Goal: Navigation & Orientation: Find specific page/section

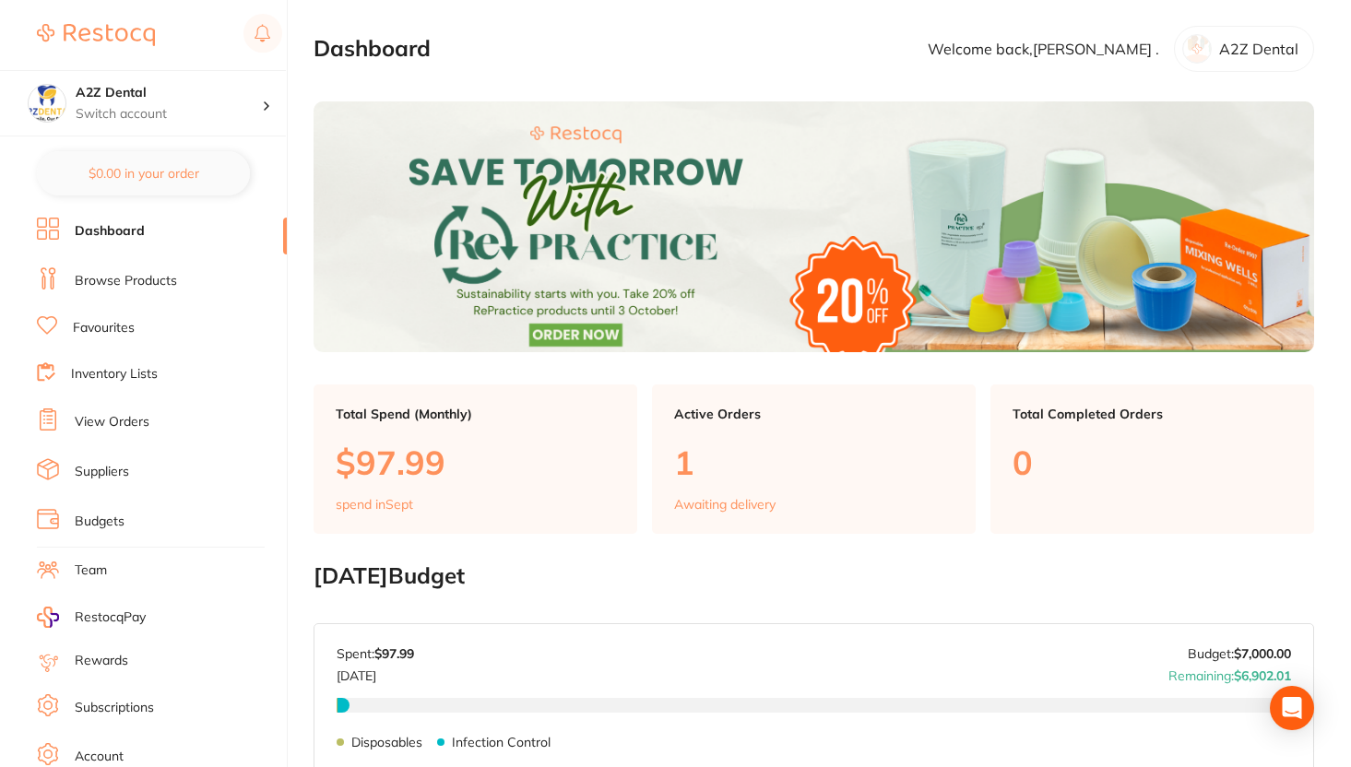
click at [166, 283] on link "Browse Products" at bounding box center [126, 281] width 102 height 18
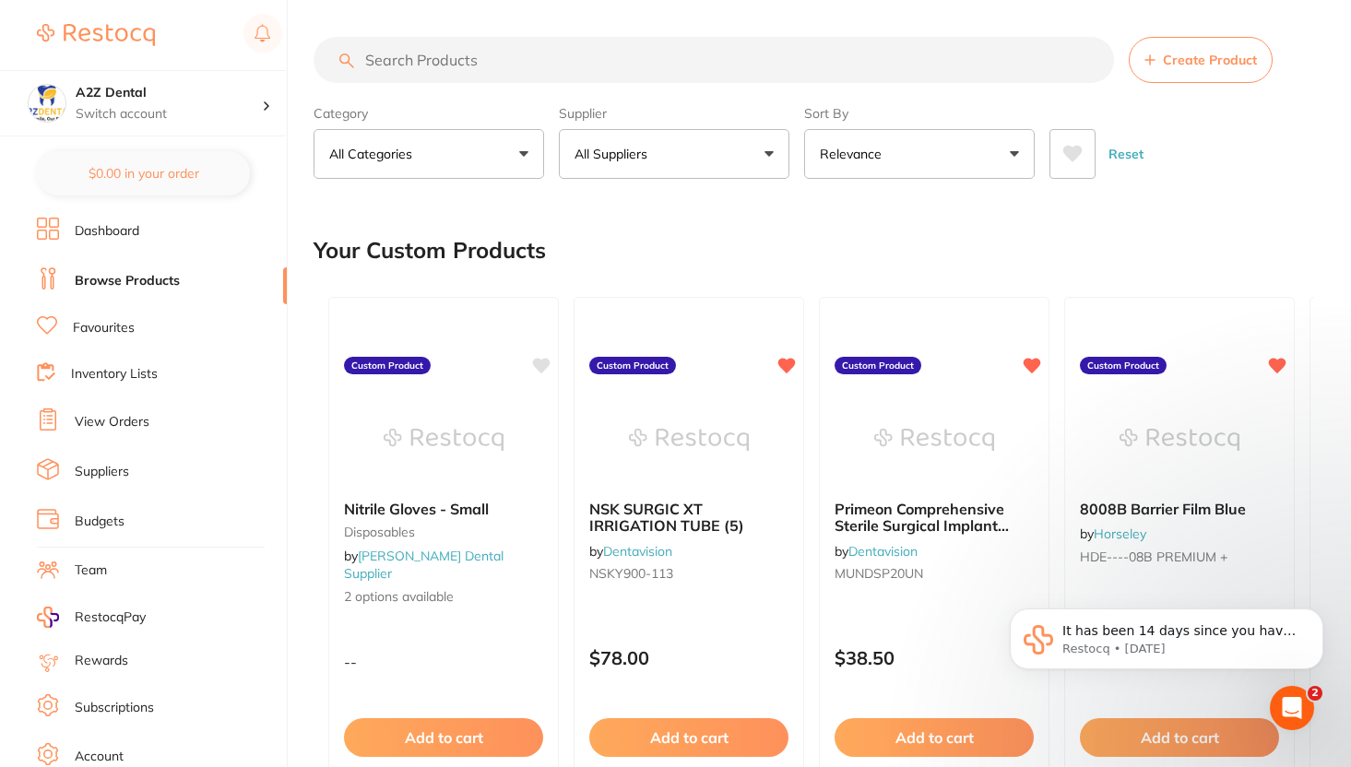
click at [602, 161] on p "All Suppliers" at bounding box center [615, 154] width 80 height 18
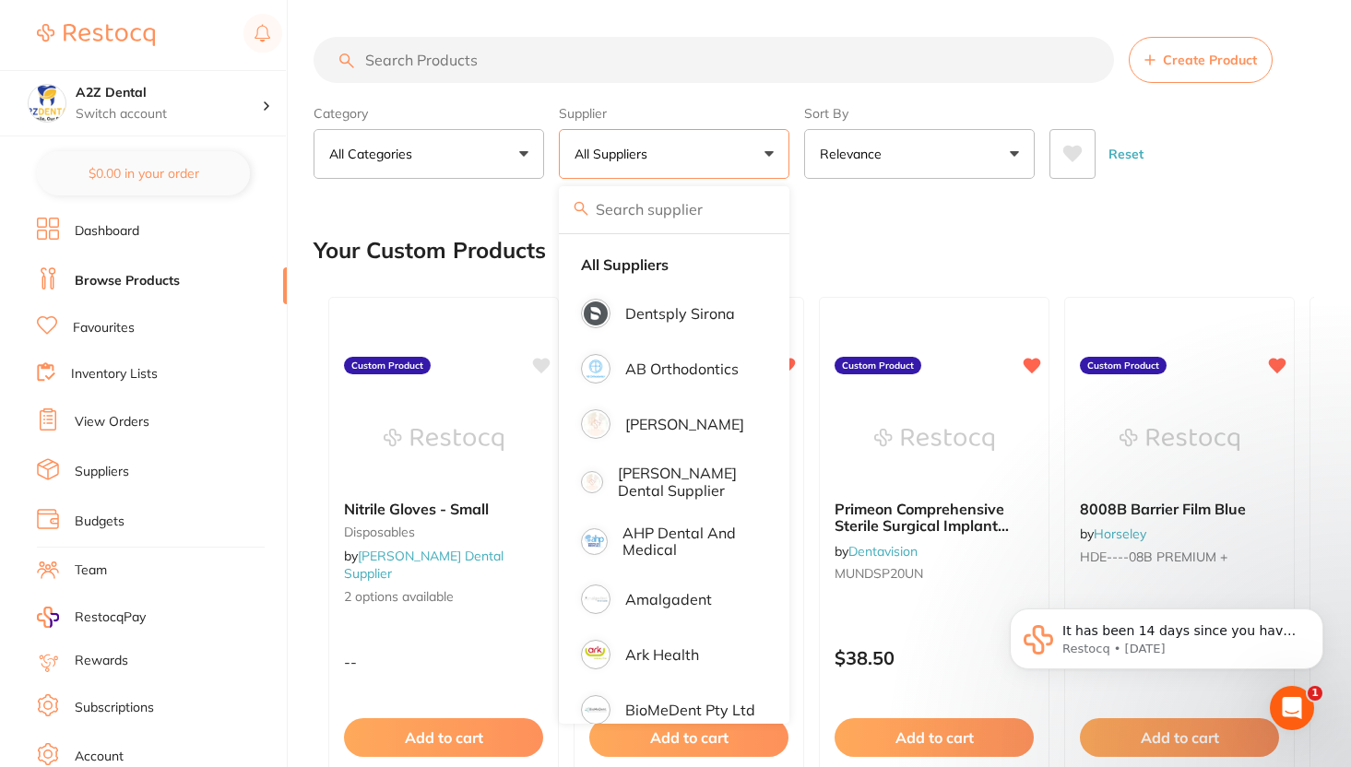
click at [920, 249] on div "Your Custom Products" at bounding box center [814, 251] width 1001 height 62
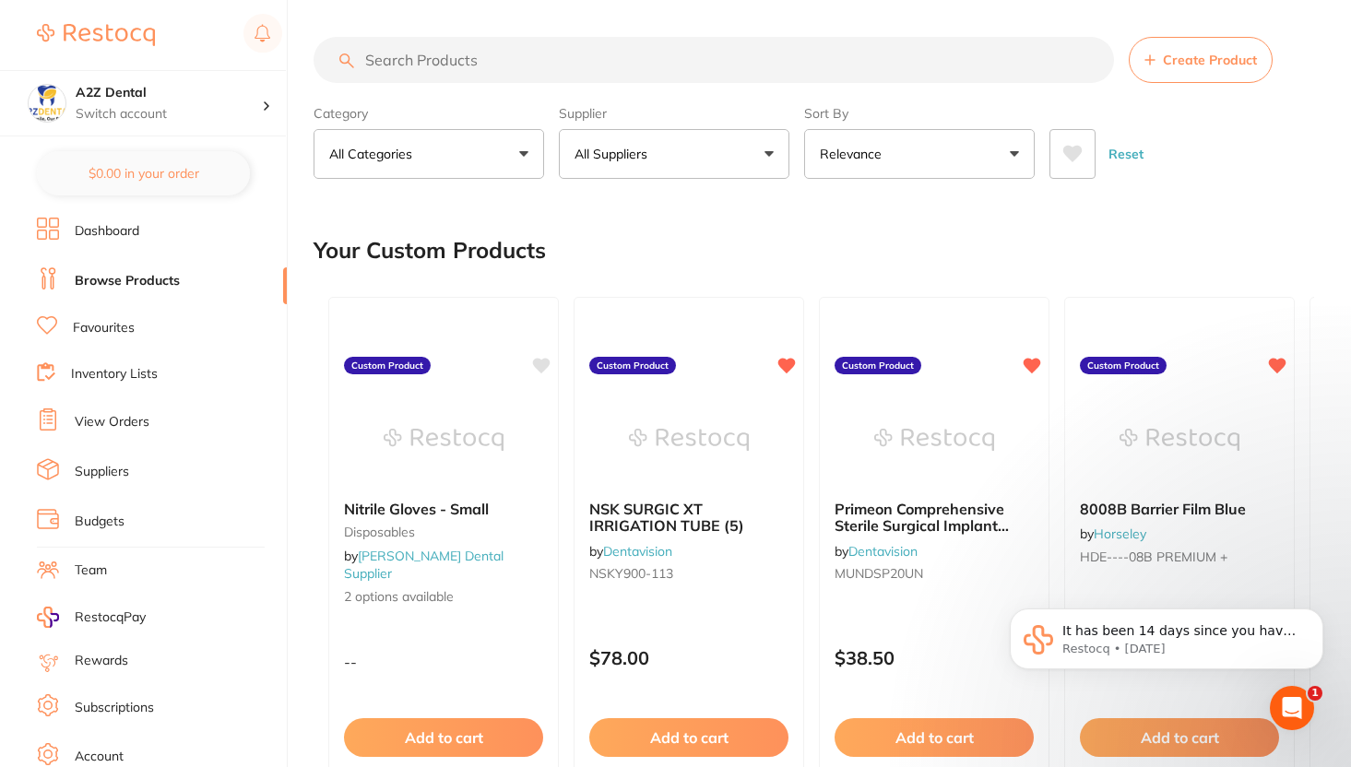
click at [921, 164] on button "Relevance" at bounding box center [919, 154] width 231 height 50
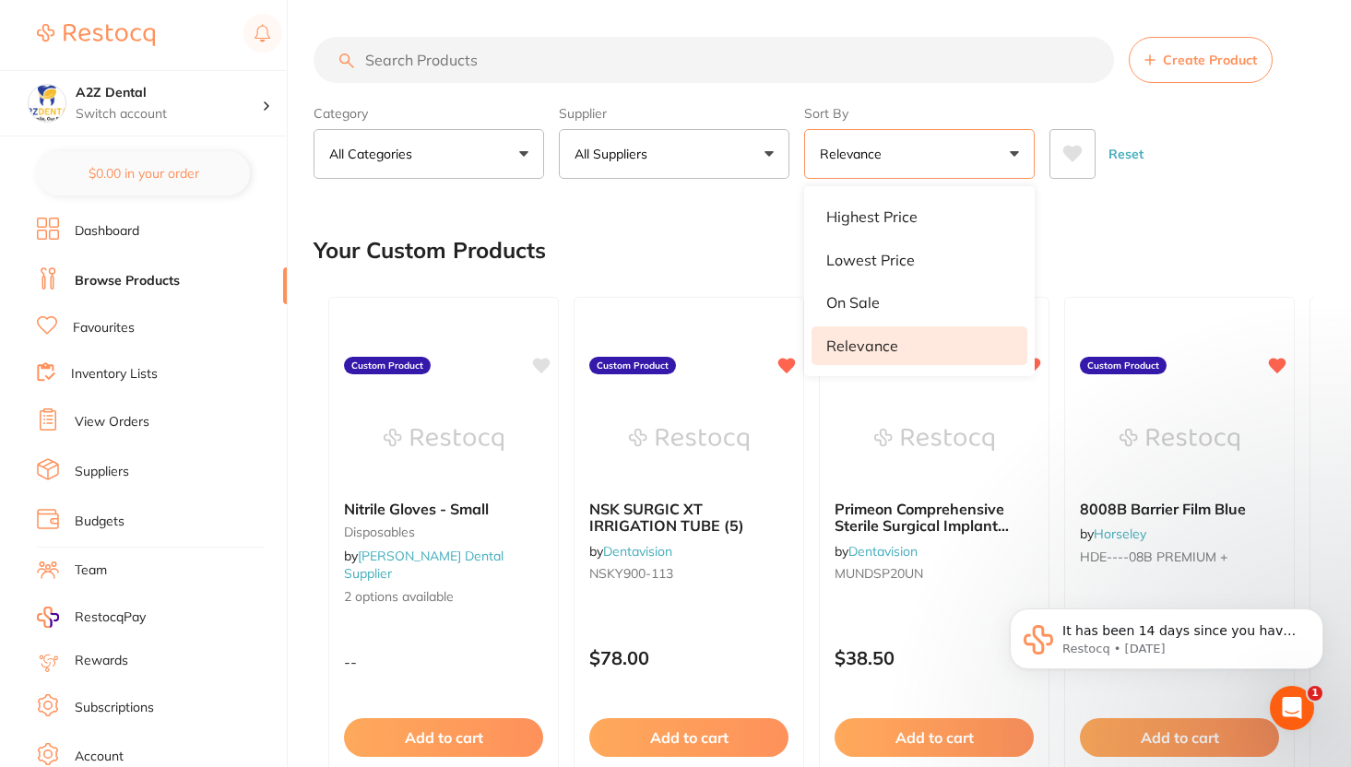
click at [707, 249] on div "Your Custom Products" at bounding box center [814, 251] width 1001 height 62
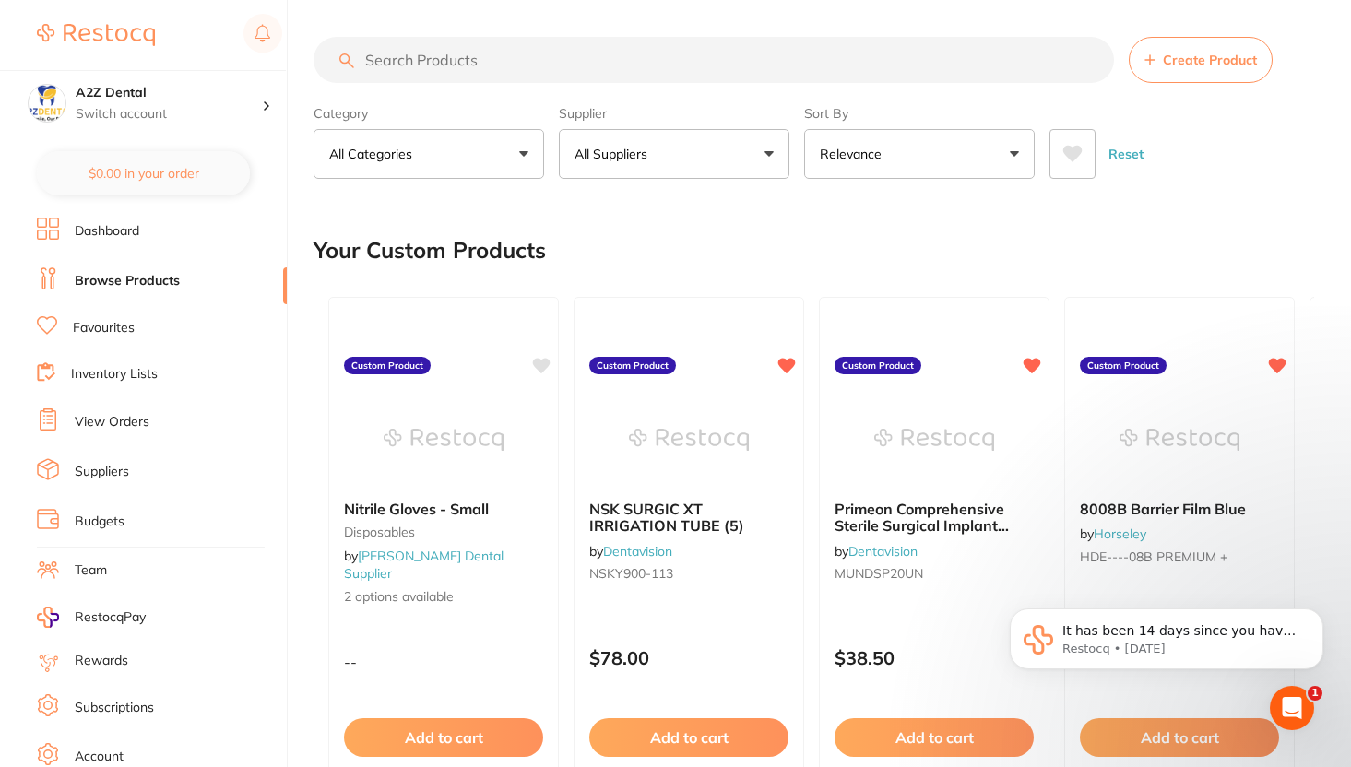
click at [121, 463] on link "Suppliers" at bounding box center [102, 472] width 54 height 18
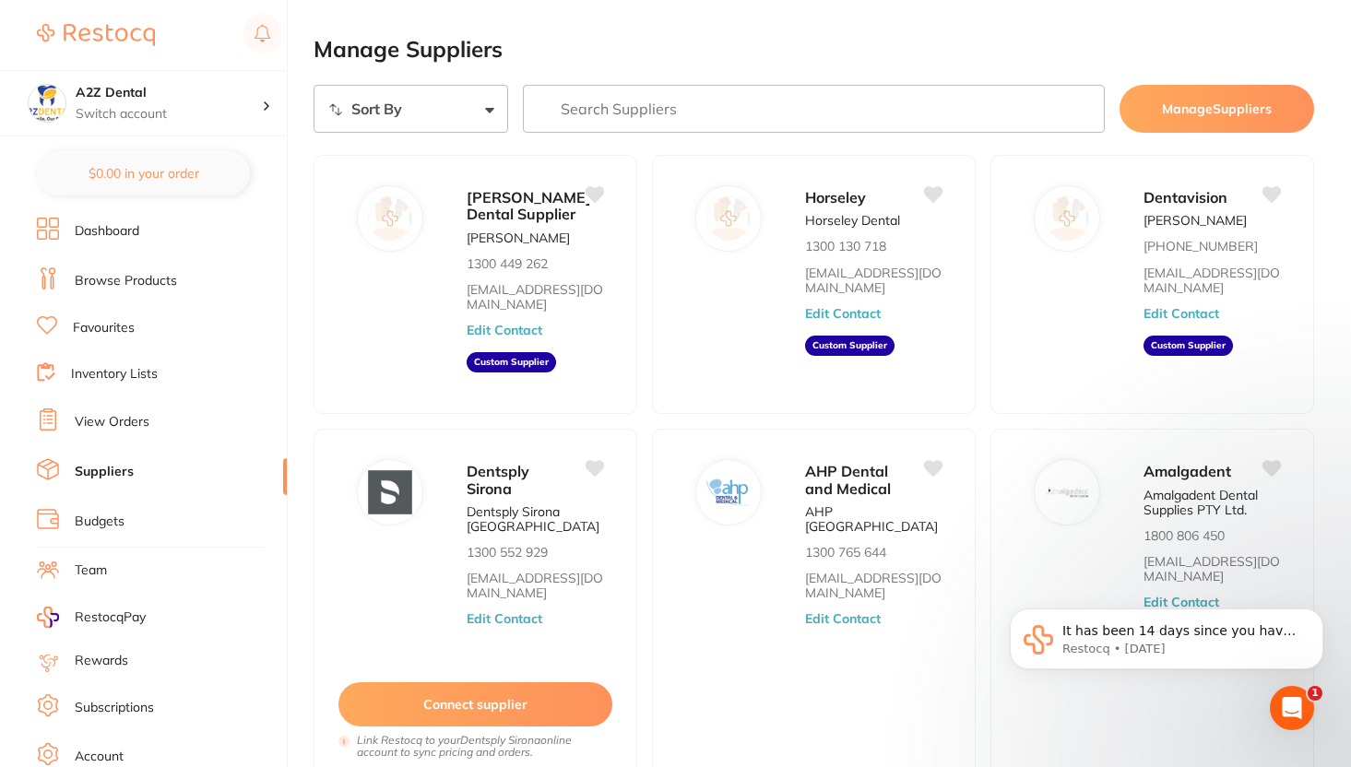
click at [142, 236] on li "Dashboard" at bounding box center [162, 232] width 250 height 28
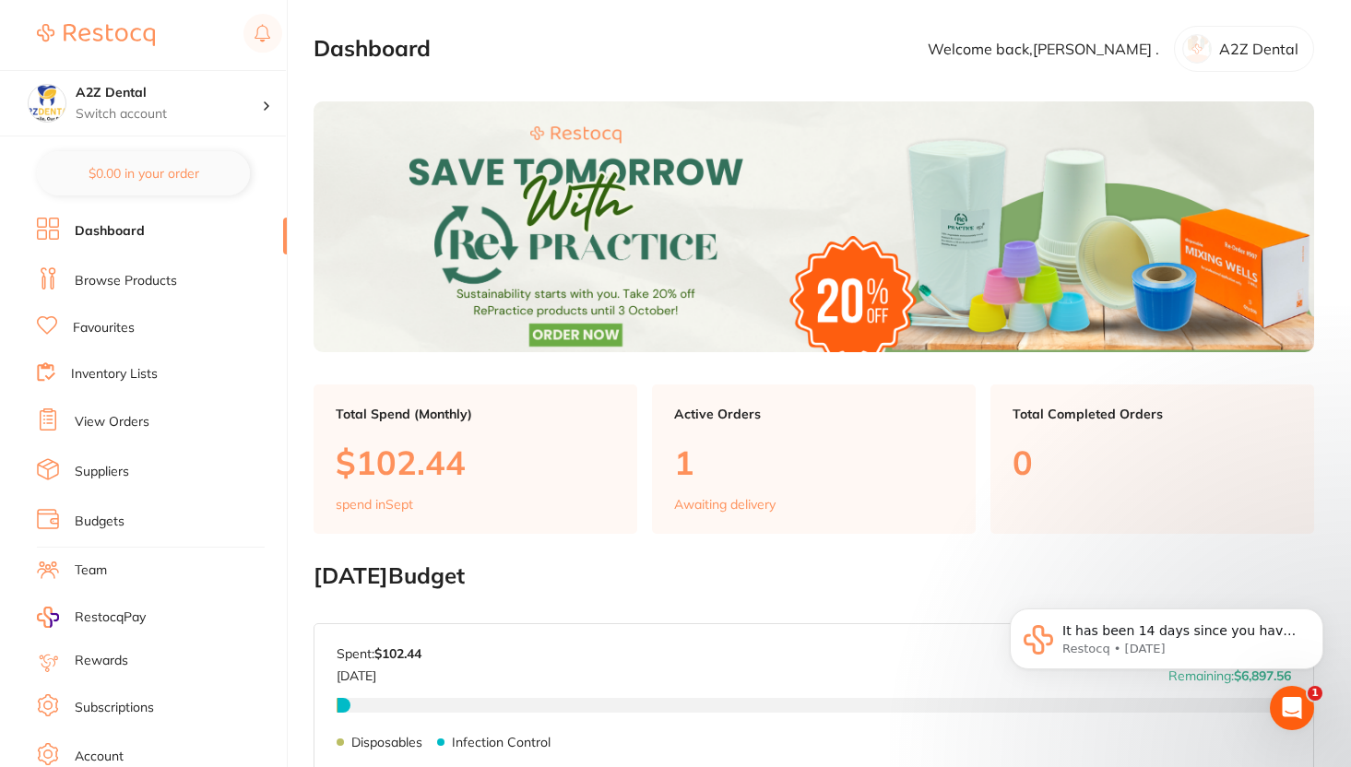
click at [118, 434] on ul "Dashboard Browse Products Favourites Inventory Lists View Orders Suppliers Budg…" at bounding box center [162, 536] width 250 height 636
click at [119, 463] on link "Suppliers" at bounding box center [102, 472] width 54 height 18
